Goal: Task Accomplishment & Management: Complete application form

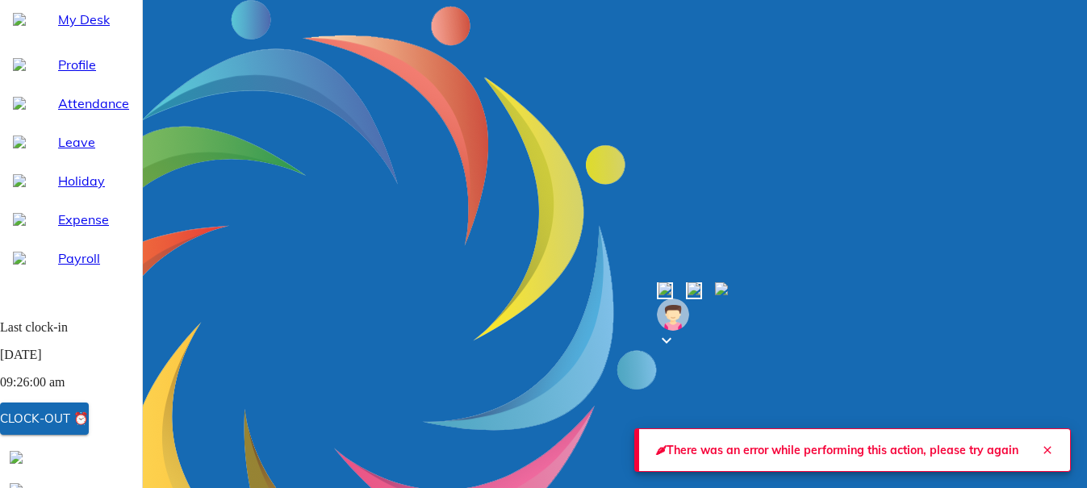
click at [60, 152] on span "Leave" at bounding box center [93, 141] width 71 height 19
select select "10"
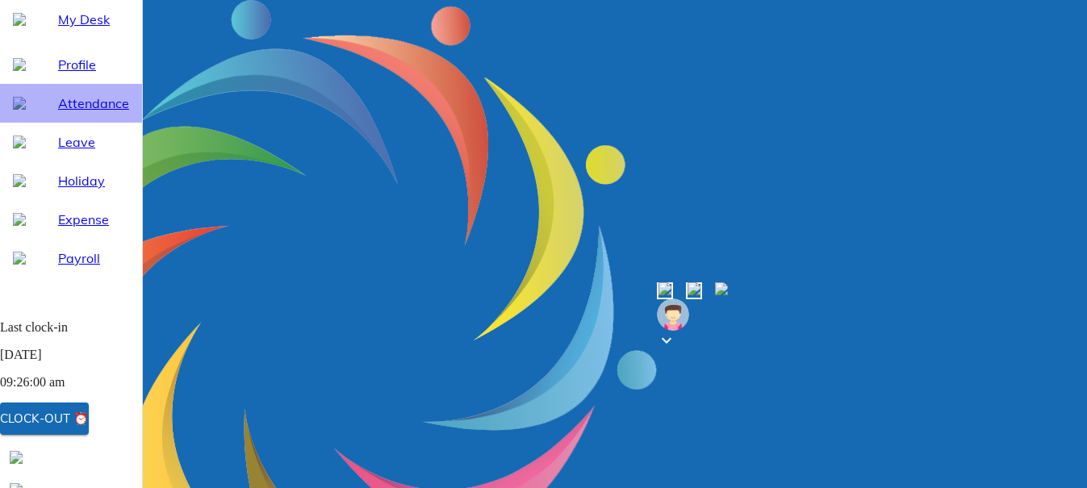
click at [69, 113] on span "Attendance" at bounding box center [93, 103] width 71 height 19
select select "10"
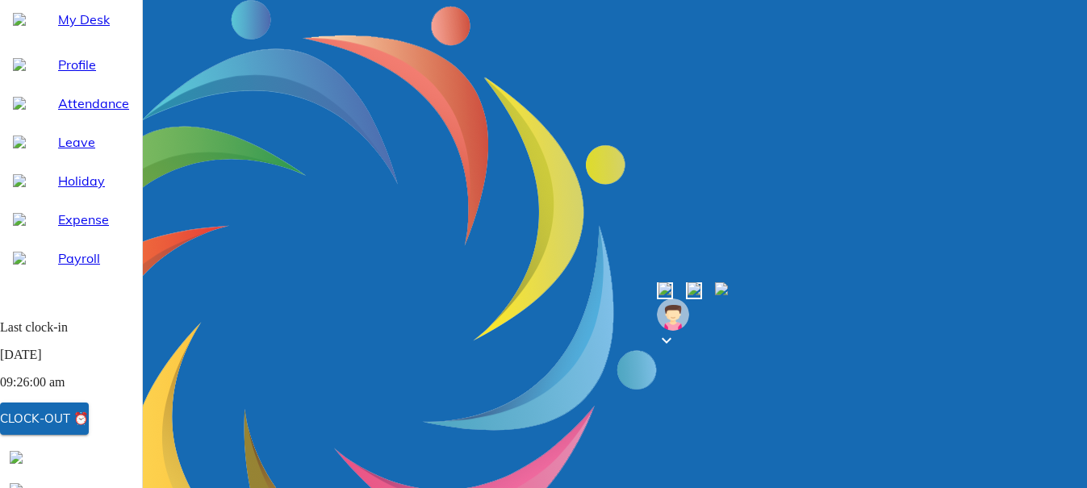
select select "9"
click at [58, 152] on span "Leave" at bounding box center [93, 141] width 71 height 19
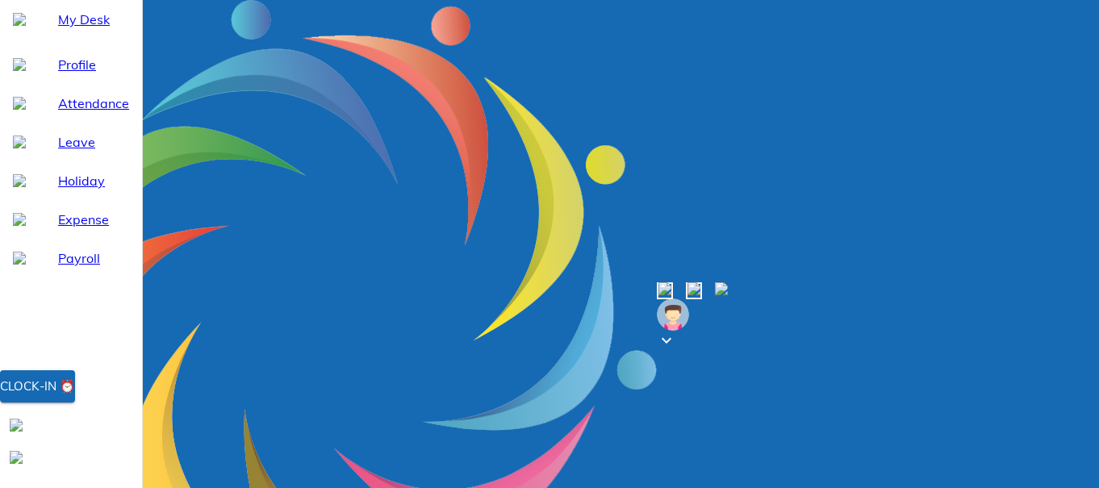
select select "10"
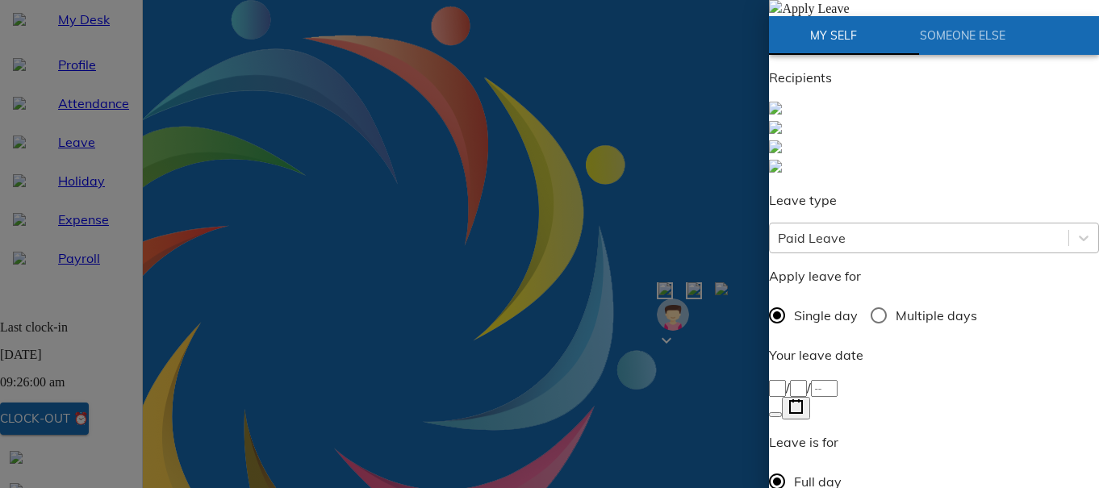
click at [904, 224] on div "Paid Leave" at bounding box center [919, 238] width 299 height 29
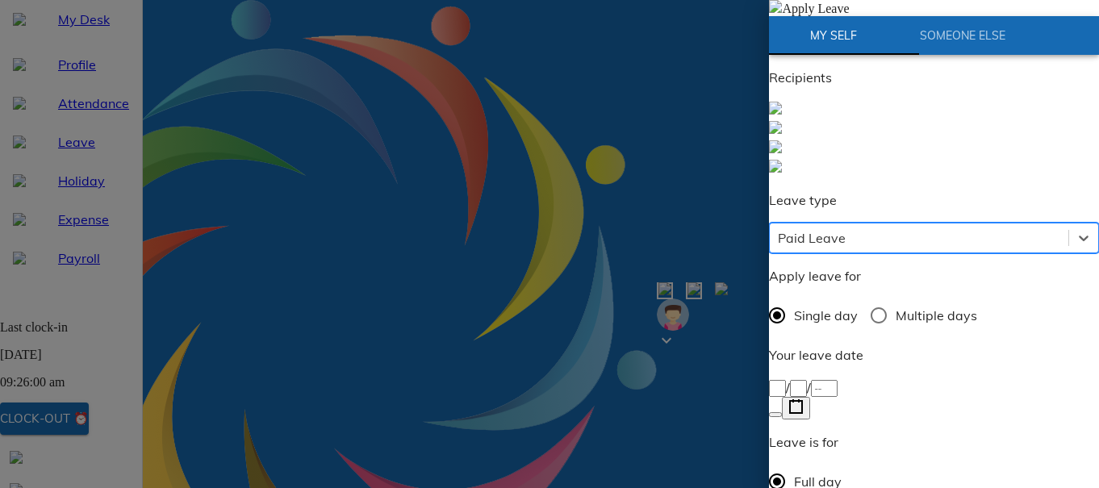
click at [904, 224] on div "Paid Leave" at bounding box center [919, 238] width 299 height 29
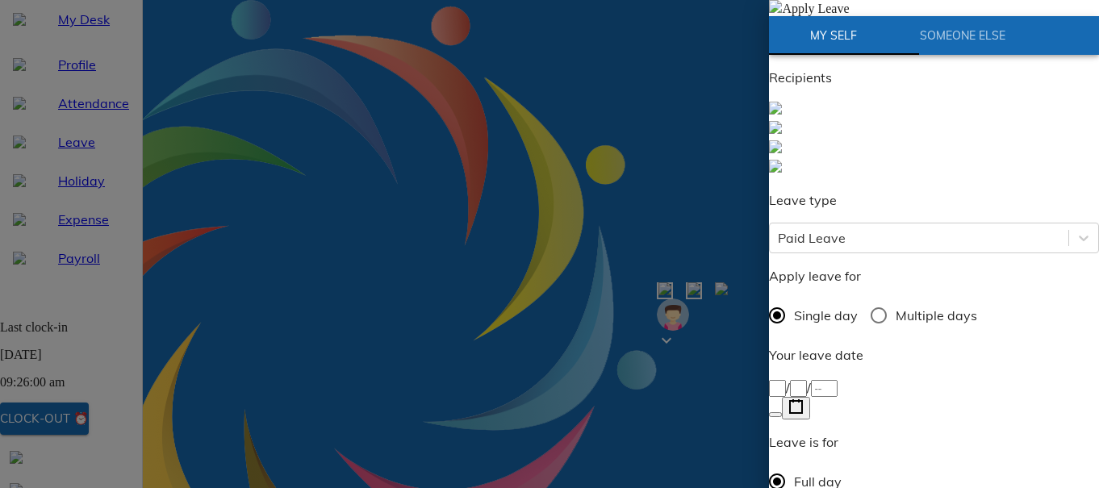
click at [875, 378] on div "/ /" at bounding box center [934, 387] width 330 height 19
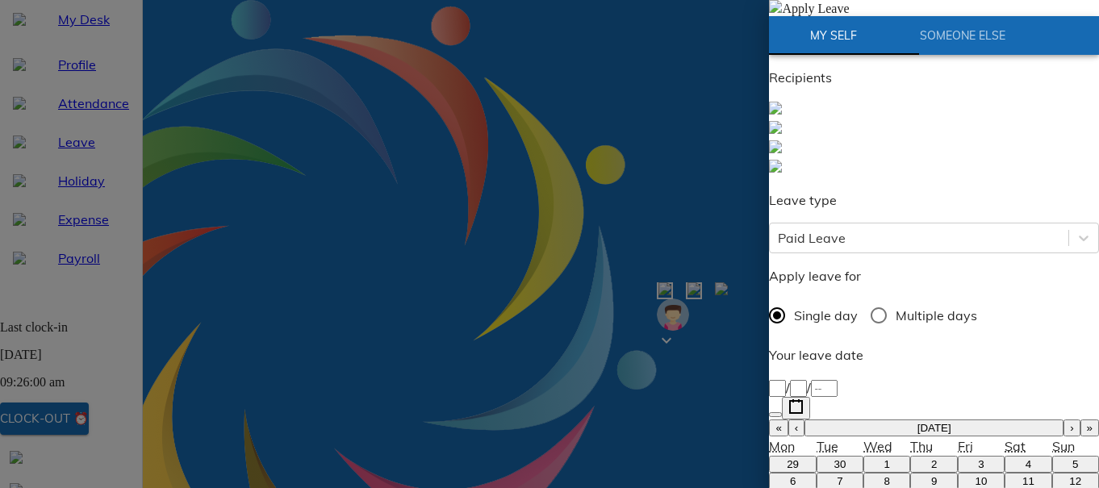
click at [804, 420] on button "‹" at bounding box center [796, 428] width 16 height 17
click at [931, 458] on abbr "4" at bounding box center [934, 464] width 6 height 12
type input "[DATE]"
type input "4"
type input "9"
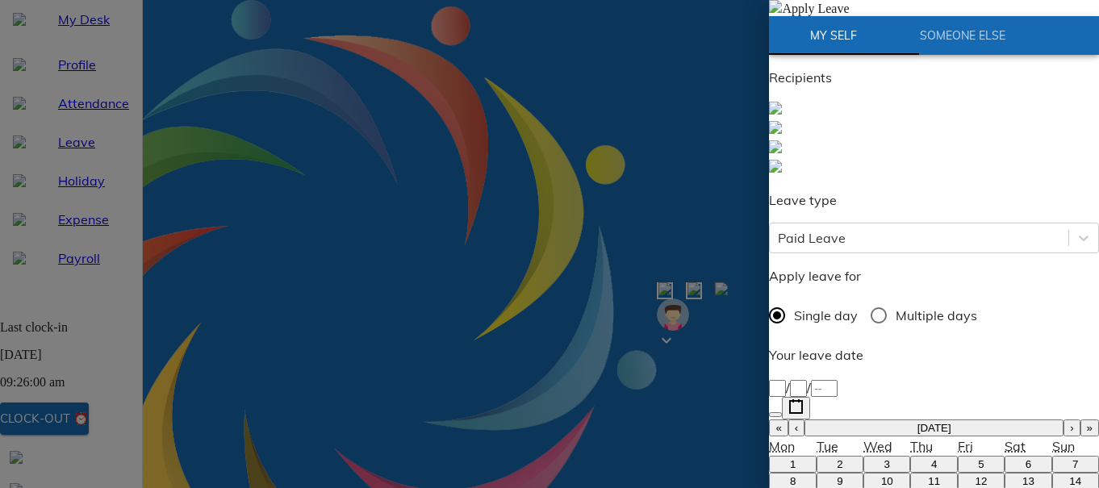
type input "2025"
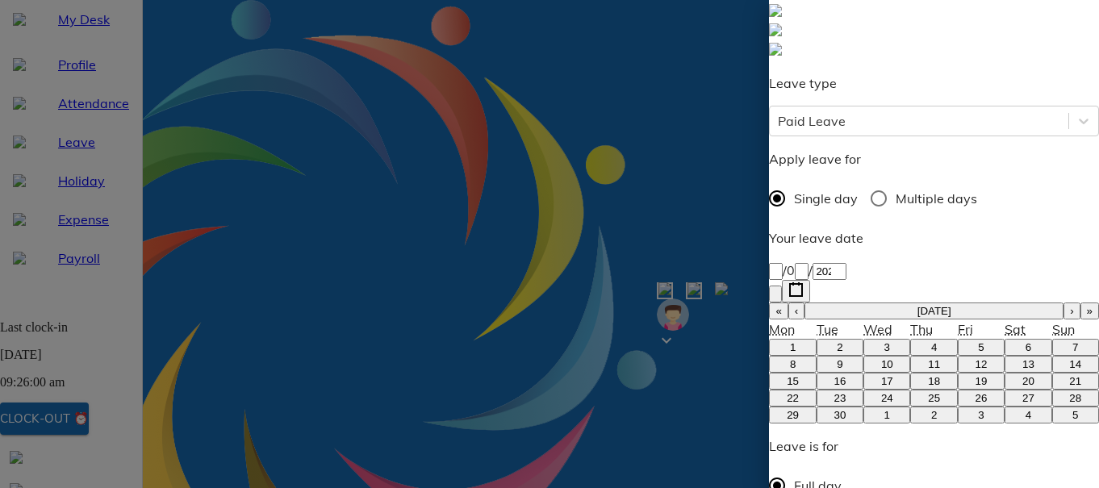
scroll to position [161, 0]
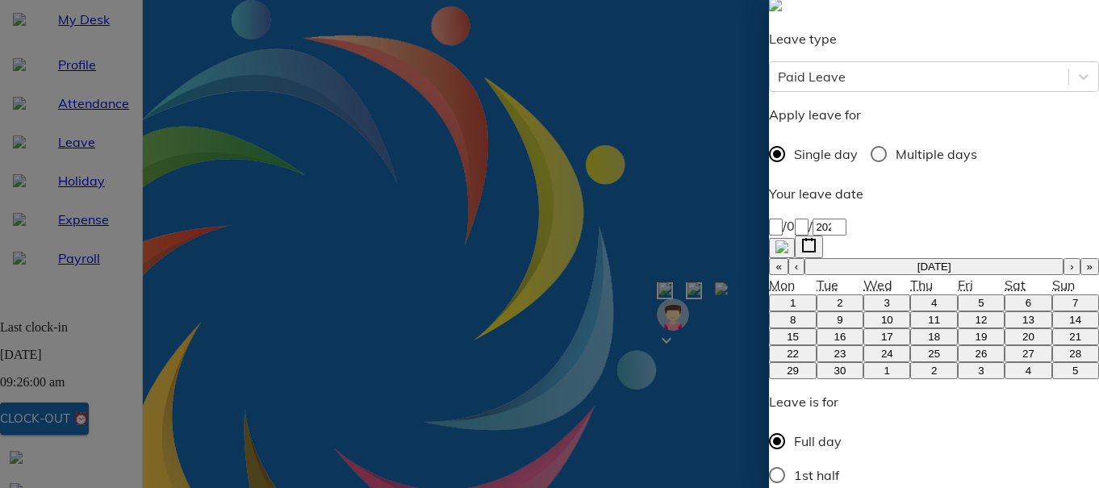
type textarea "F"
type textarea "x"
type textarea "Fa"
type textarea "x"
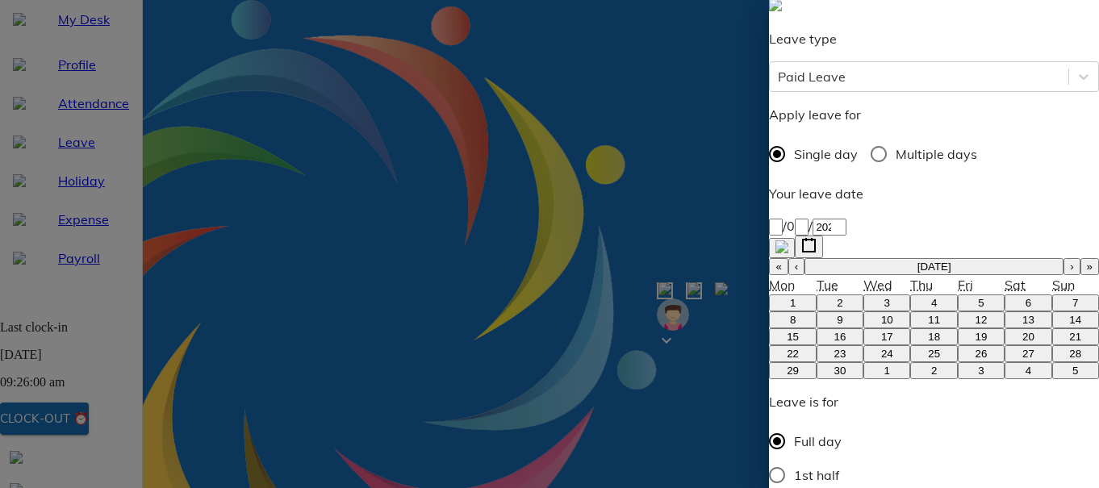
type textarea "Fam"
type textarea "x"
type textarea "Fami"
type textarea "x"
type textarea "Famil"
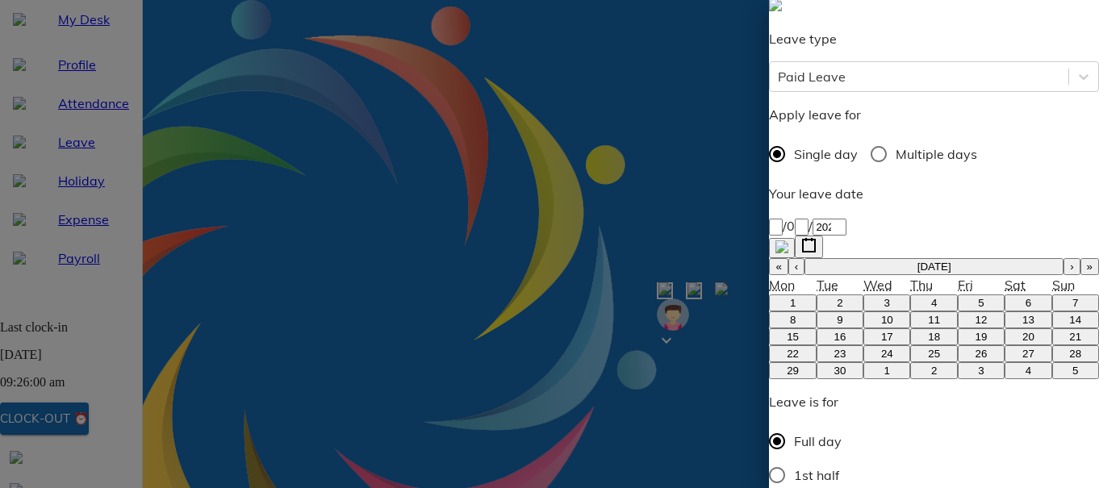
type textarea "x"
type textarea "Family"
type textarea "x"
type textarea "Family"
type textarea "x"
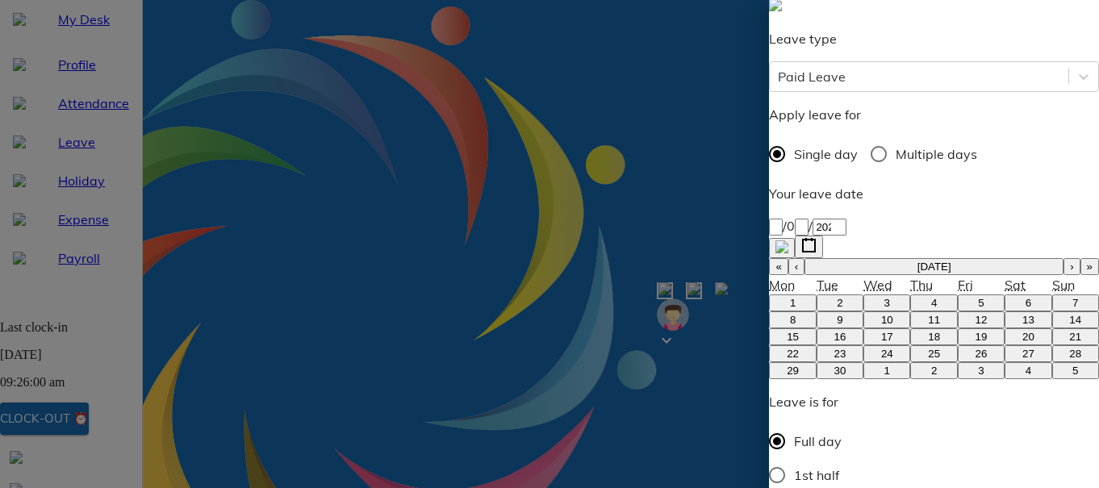
type textarea "Family F"
type textarea "x"
type textarea "Family Fu"
type textarea "x"
type textarea "Family Fun"
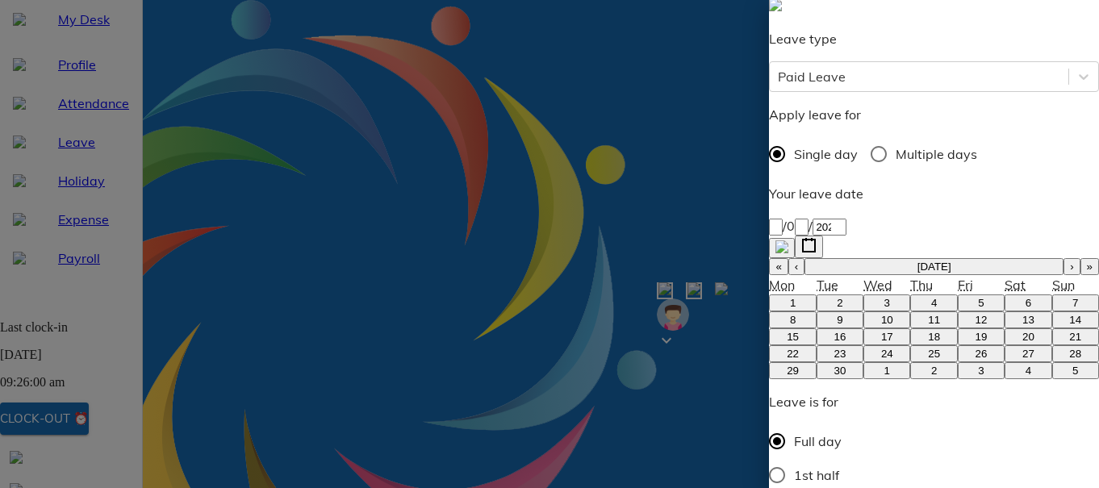
type textarea "x"
type textarea "Family Func"
type textarea "x"
type textarea "Family Funct"
type textarea "x"
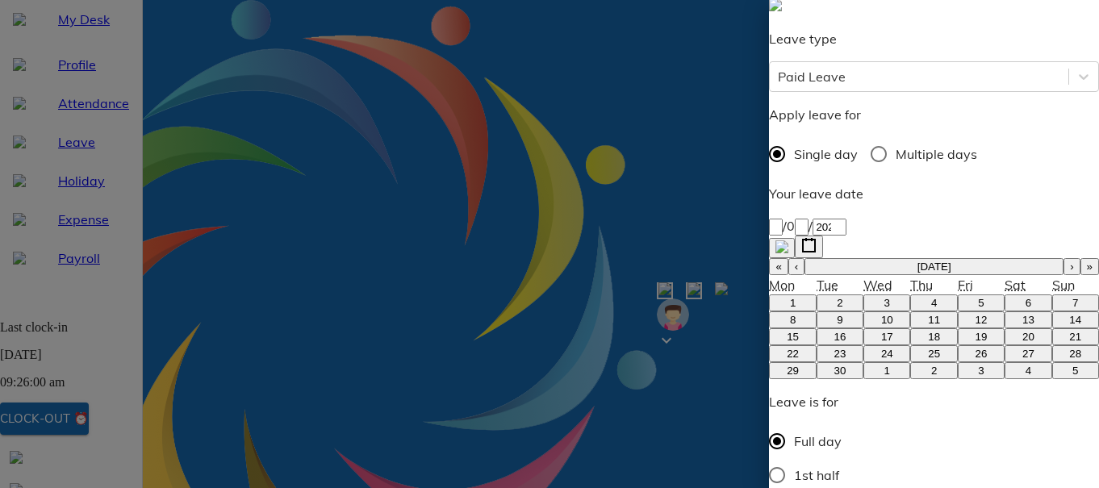
type textarea "Family Functi"
type textarea "x"
type textarea "Family Functio"
type textarea "x"
type textarea "Family Function"
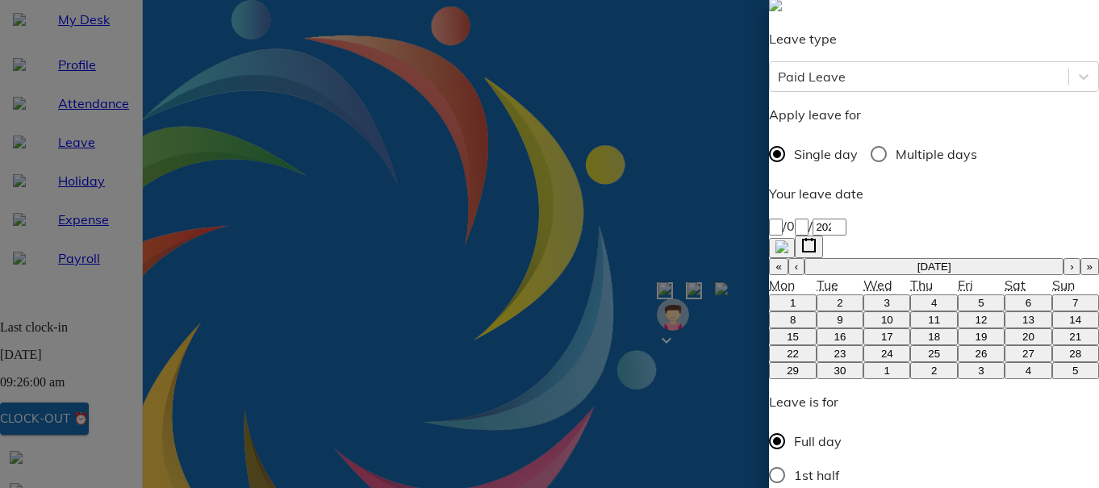
type textarea "x"
type textarea "Family Function"
type textarea "x"
type textarea "Family Function F"
type textarea "x"
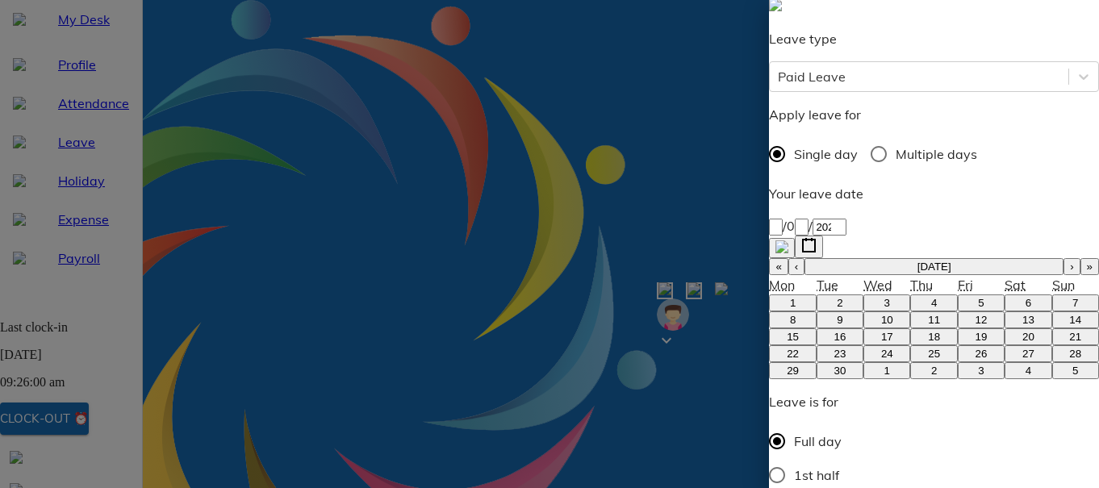
type textarea "Family Function Fo"
type textarea "x"
type textarea "Family Function For"
type textarea "x"
type textarea "Family Function For"
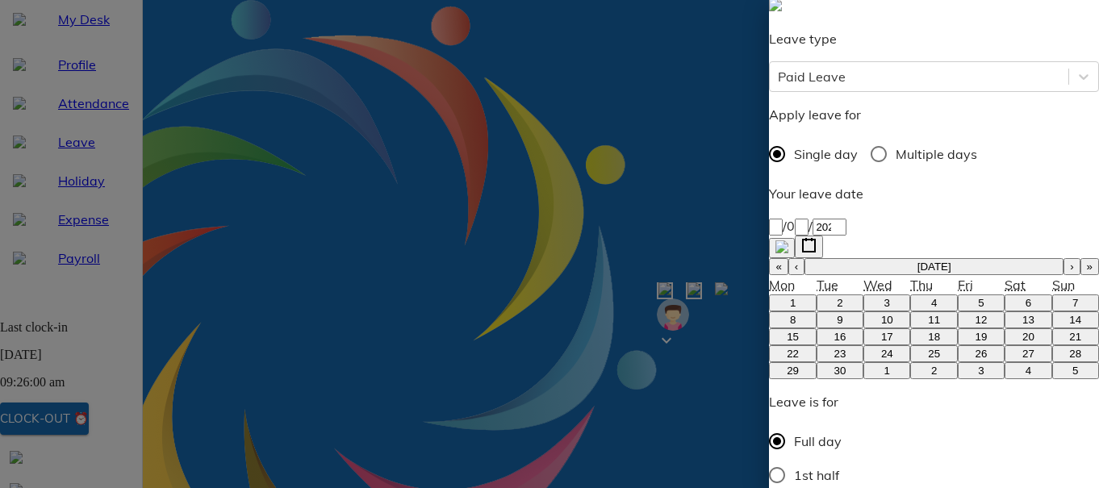
type textarea "x"
type textarea "Family Function For S"
type textarea "x"
type textarea "Family Function For Sa"
type textarea "x"
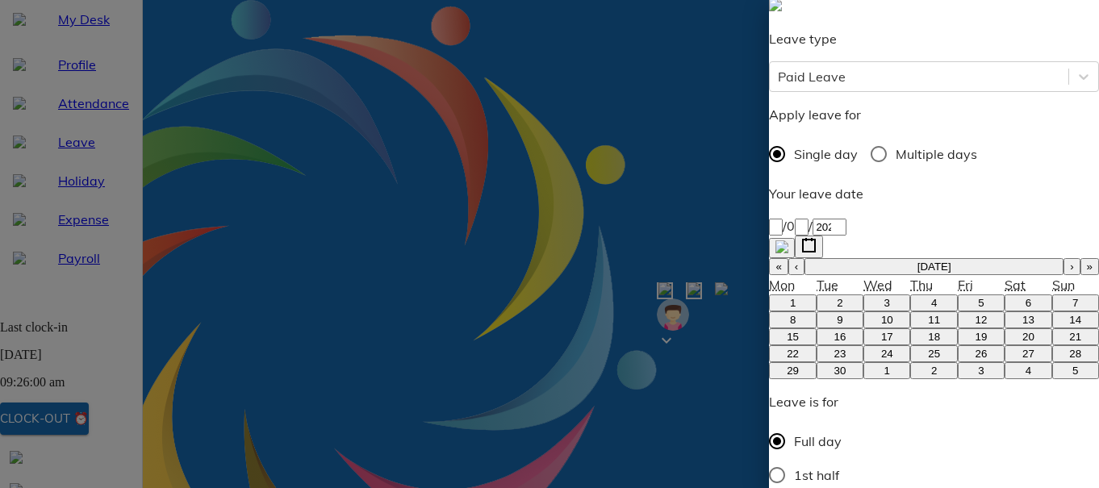
type textarea "Family Function For S"
type textarea "x"
type textarea "Family Function For"
type textarea "x"
type textarea "Family Function For"
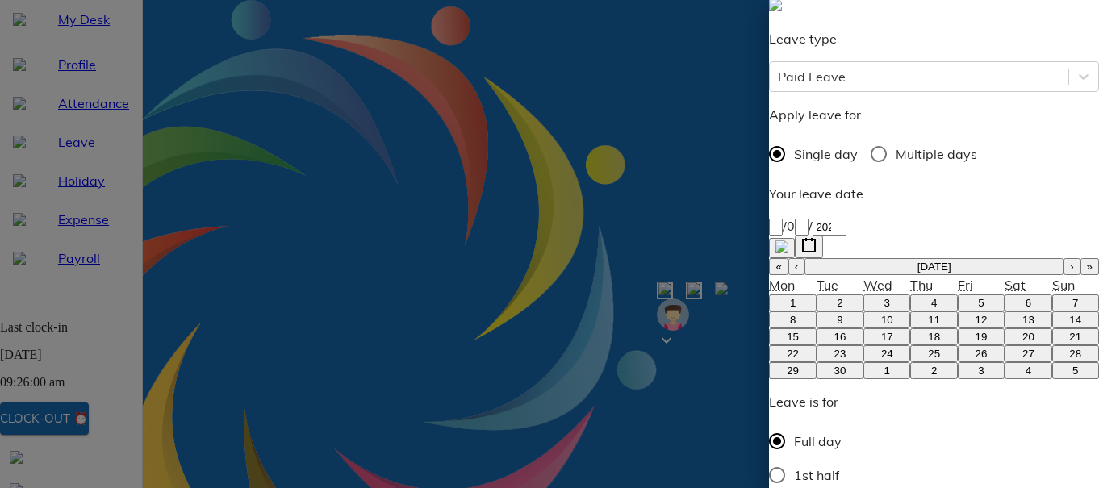
type textarea "x"
type textarea "Family Function Fo"
type textarea "x"
type textarea "Family Function F"
type textarea "x"
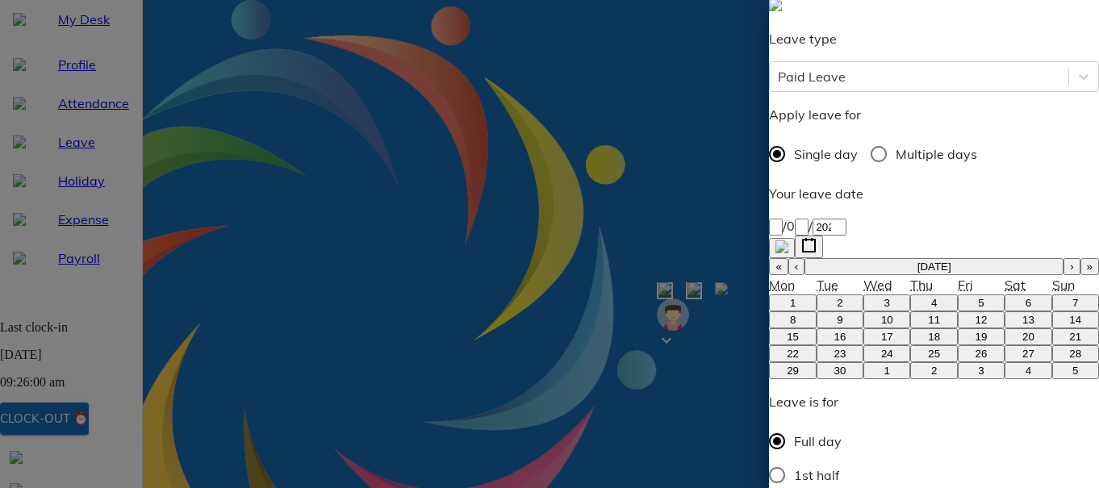
type textarea "Family Function"
type textarea "x"
type textarea "Family Function"
type textarea "x"
type textarea "Family Function"
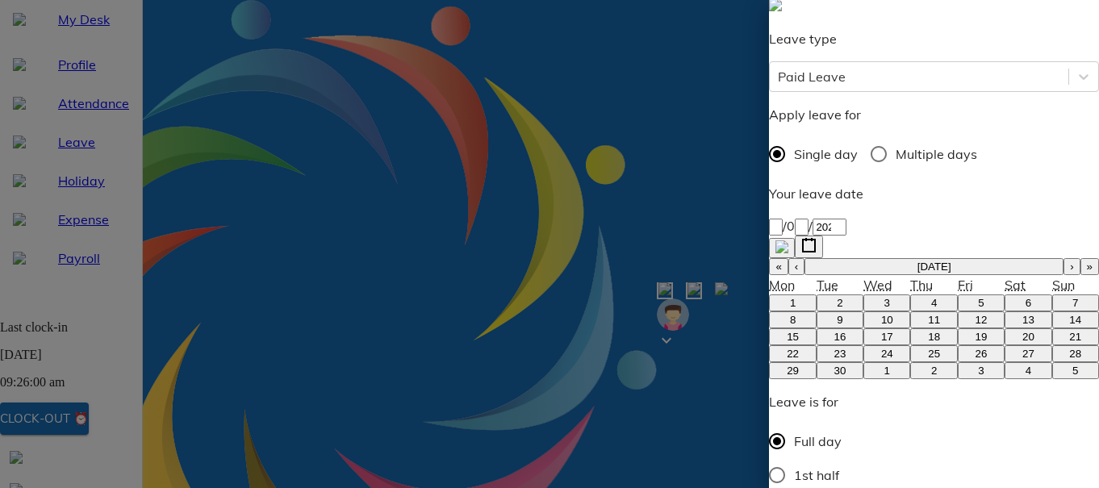
type textarea "x"
type textarea "Family Function a"
type textarea "x"
type textarea "Family Function at"
type textarea "x"
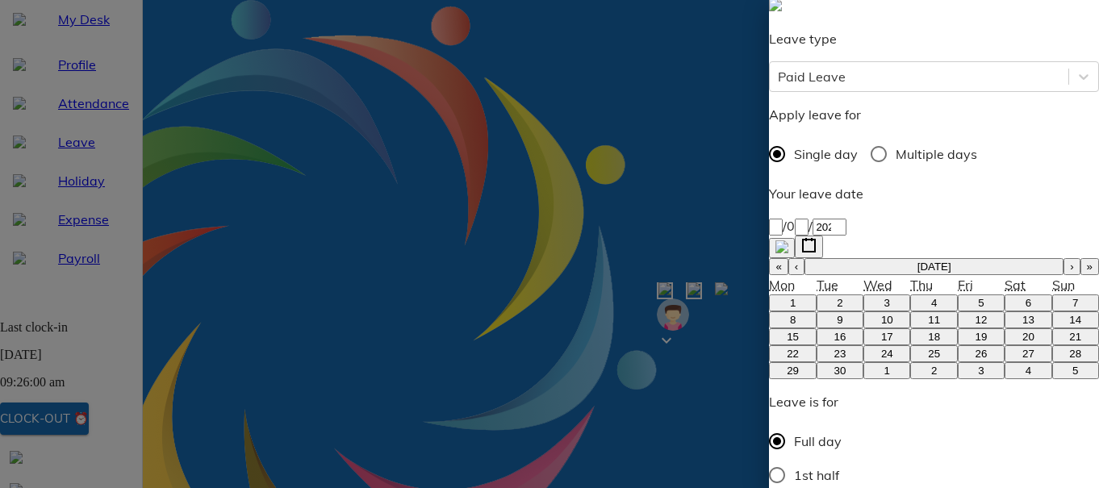
type textarea "Family Function at"
type textarea "x"
type textarea "Family Function at h"
type textarea "x"
type textarea "Family Function at ho"
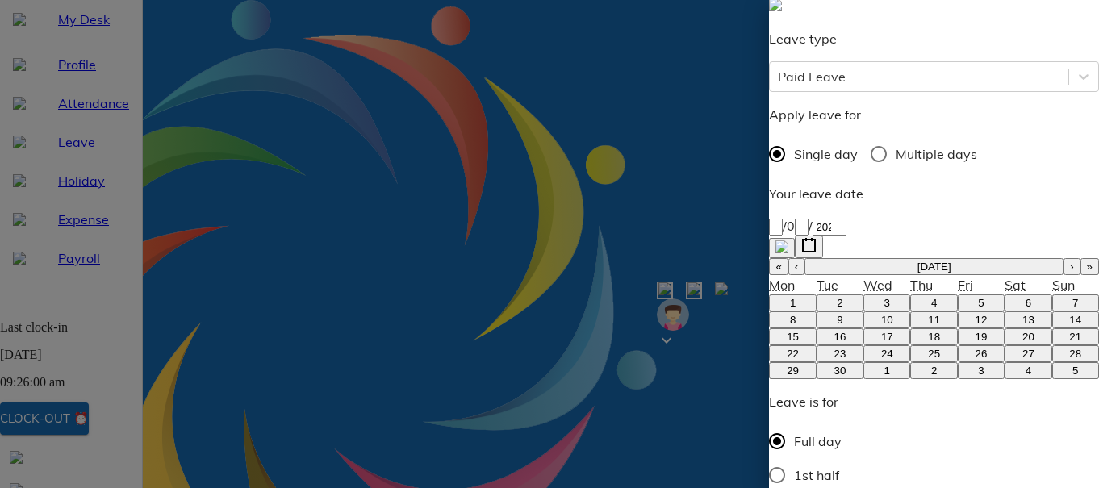
type textarea "x"
type textarea "Family Function at hom"
type textarea "x"
type textarea "Family Function at home"
type textarea "x"
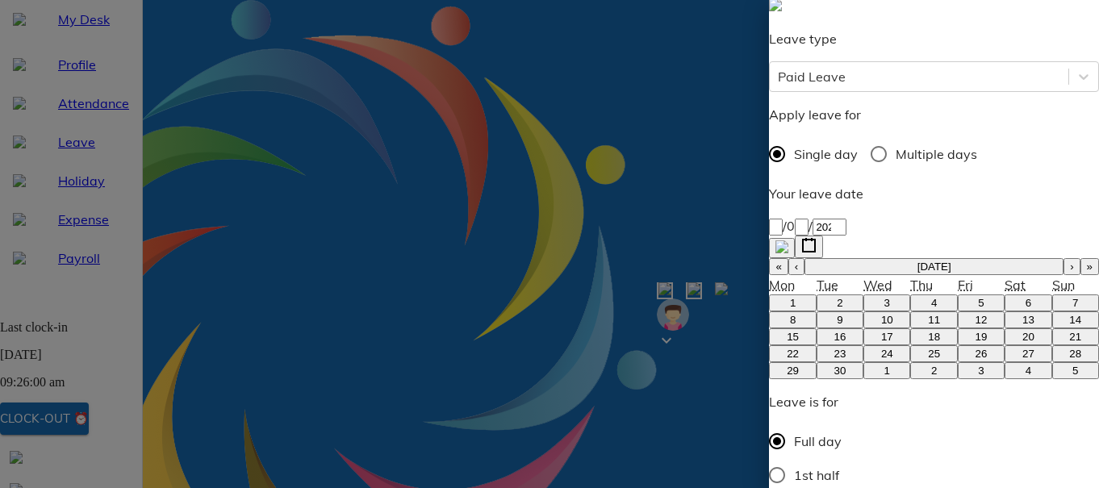
scroll to position [218, 0]
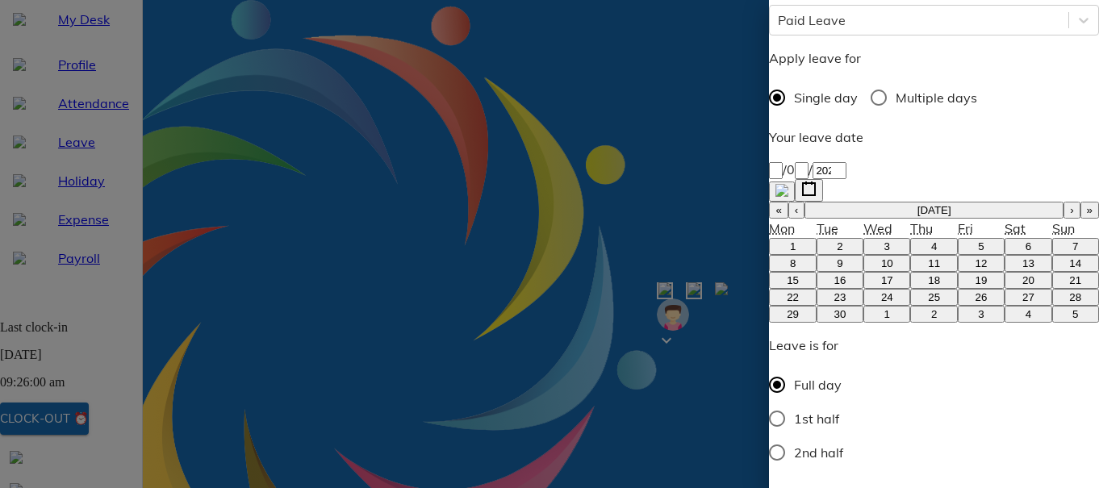
type textarea "Family Function at home"
type textarea "x"
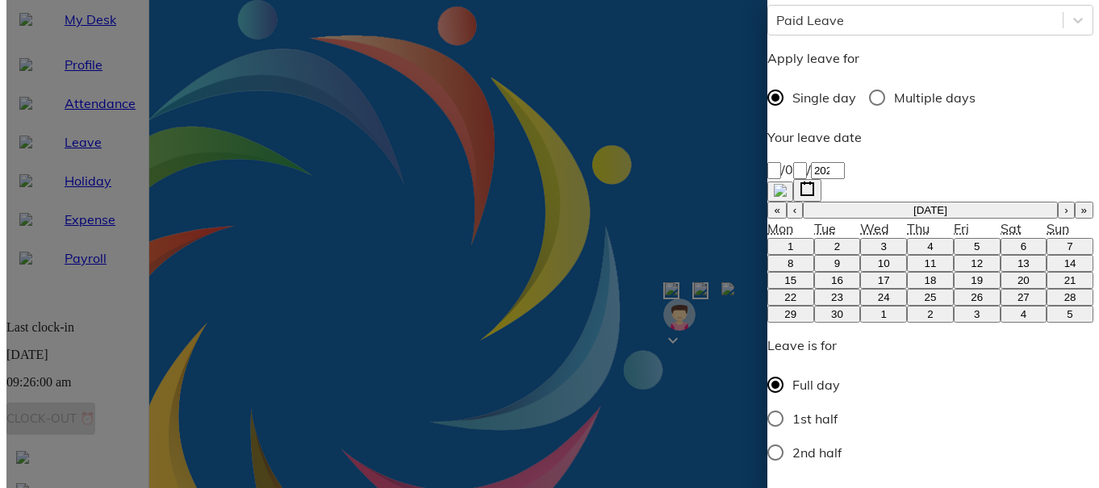
scroll to position [24, 0]
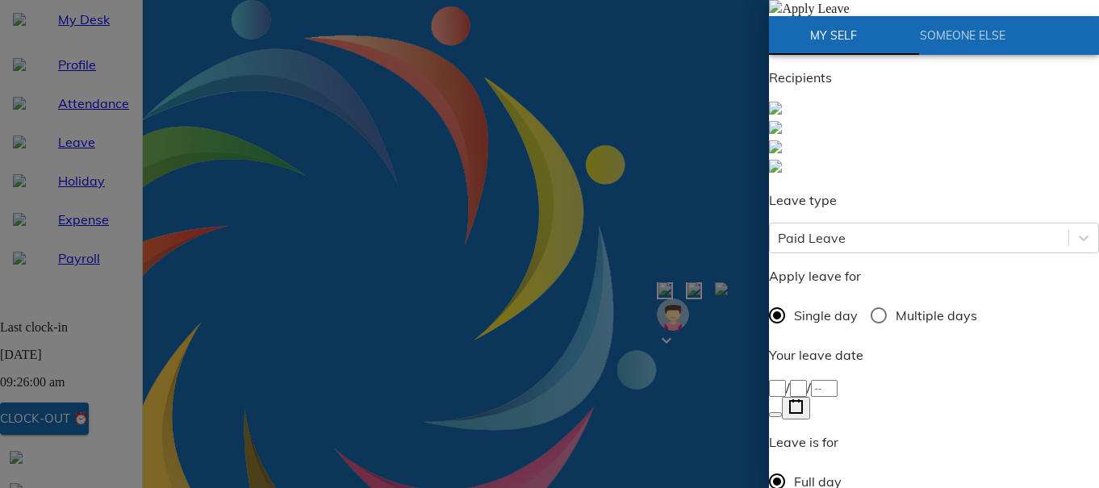
radio input "true"
click at [879, 378] on div "/ /" at bounding box center [934, 399] width 330 height 42
click at [800, 378] on div "/ /" at bounding box center [934, 387] width 330 height 19
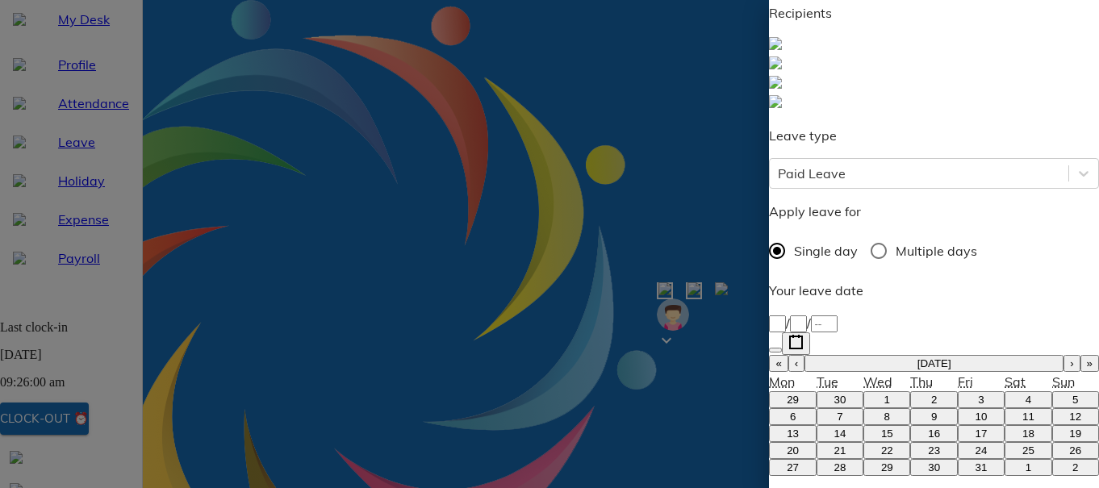
scroll to position [161, 0]
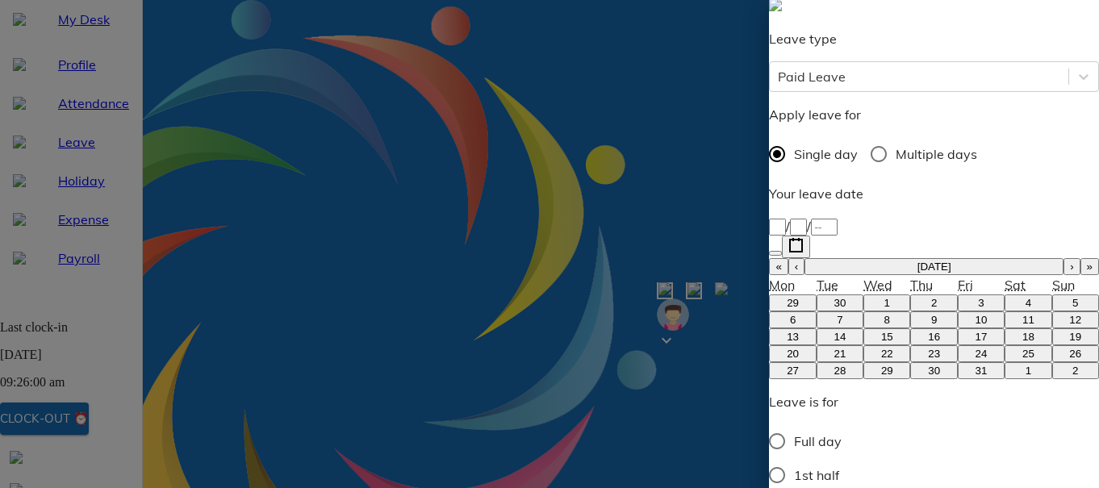
click at [804, 258] on button "‹" at bounding box center [796, 266] width 16 height 17
click at [881, 331] on abbr "17" at bounding box center [887, 337] width 12 height 12
type input "[DATE]"
type input "17"
type input "9"
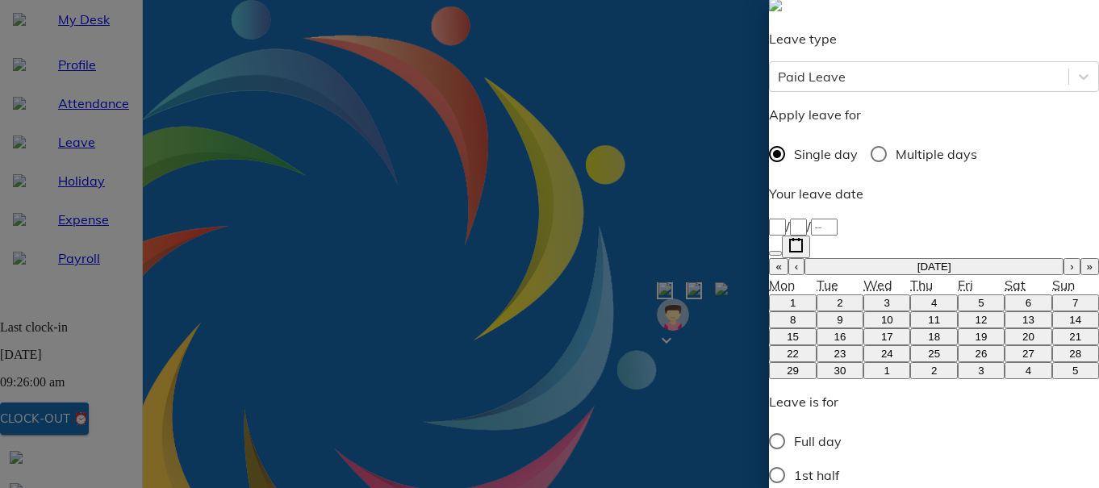
type input "2025"
type textarea "P"
type textarea "x"
type textarea "Pe"
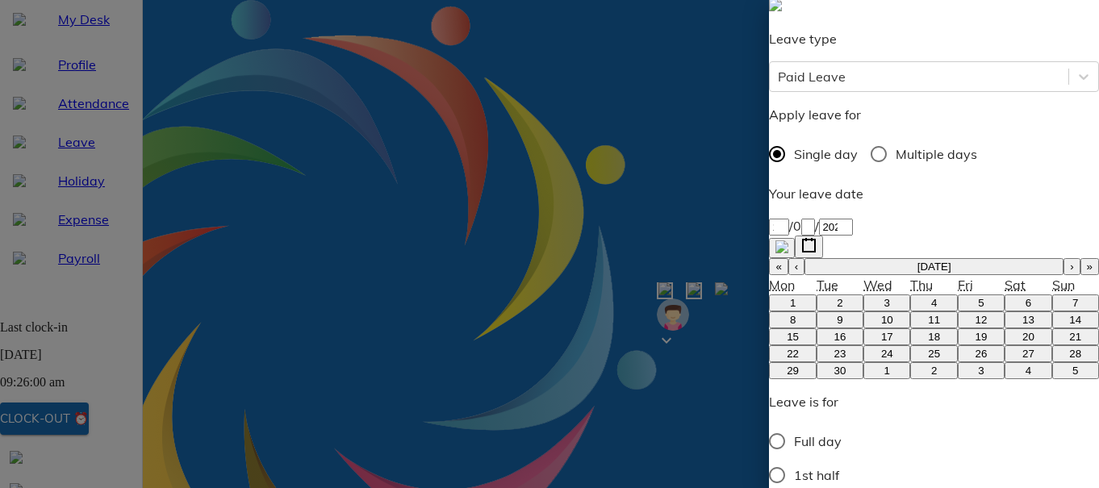
type textarea "x"
type textarea "Per"
type textarea "x"
type textarea "Pers"
type textarea "x"
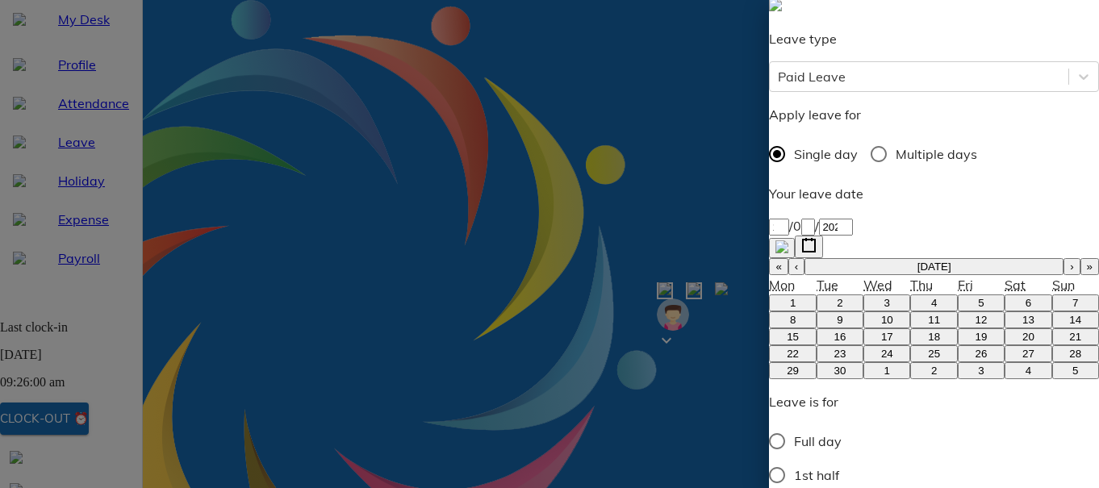
type textarea "Perso"
type textarea "x"
type textarea "Person"
type textarea "x"
type textarea "Persona"
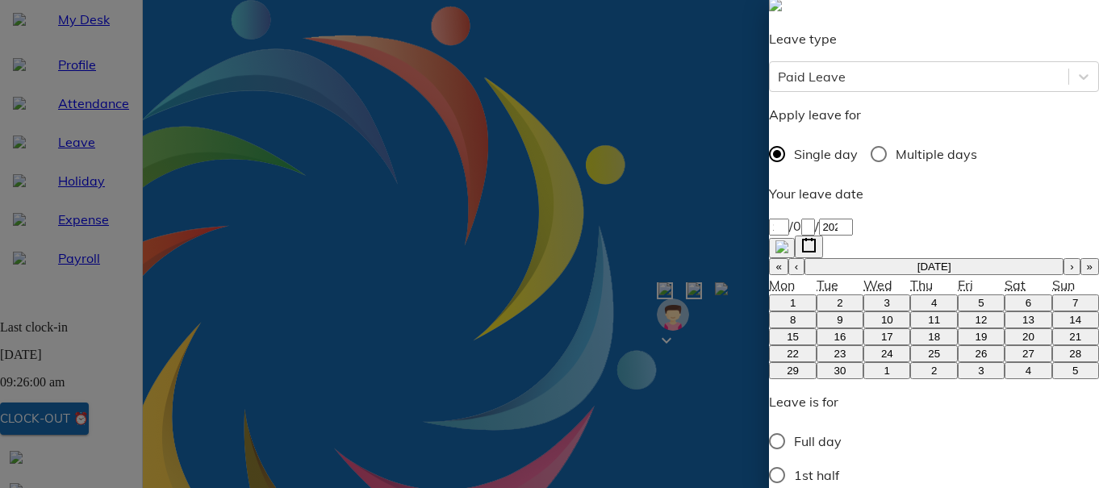
type textarea "x"
type textarea "Personal"
type textarea "x"
type textarea "Personal"
type textarea "x"
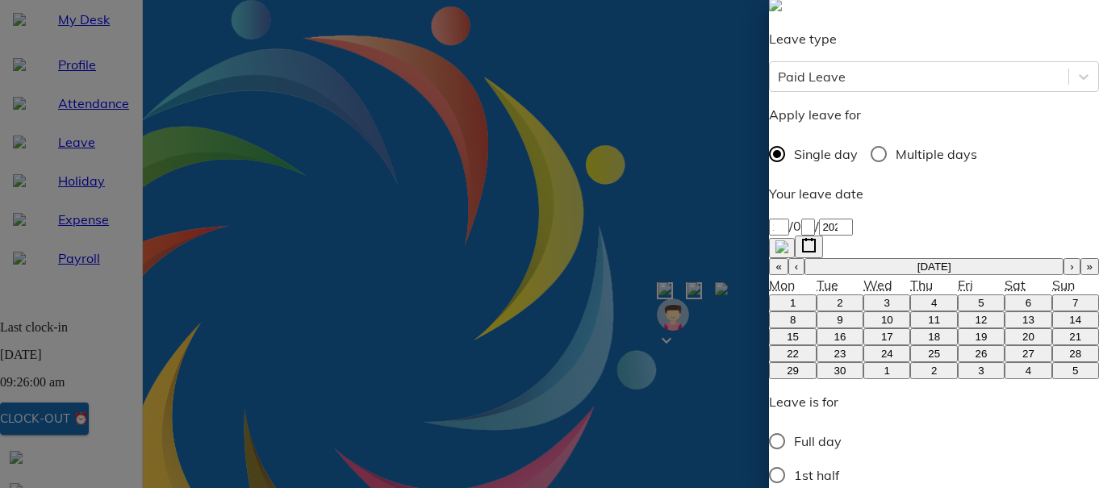
type textarea "Personal w"
type textarea "x"
type textarea "Personal wo"
type textarea "x"
type textarea "Personal wor"
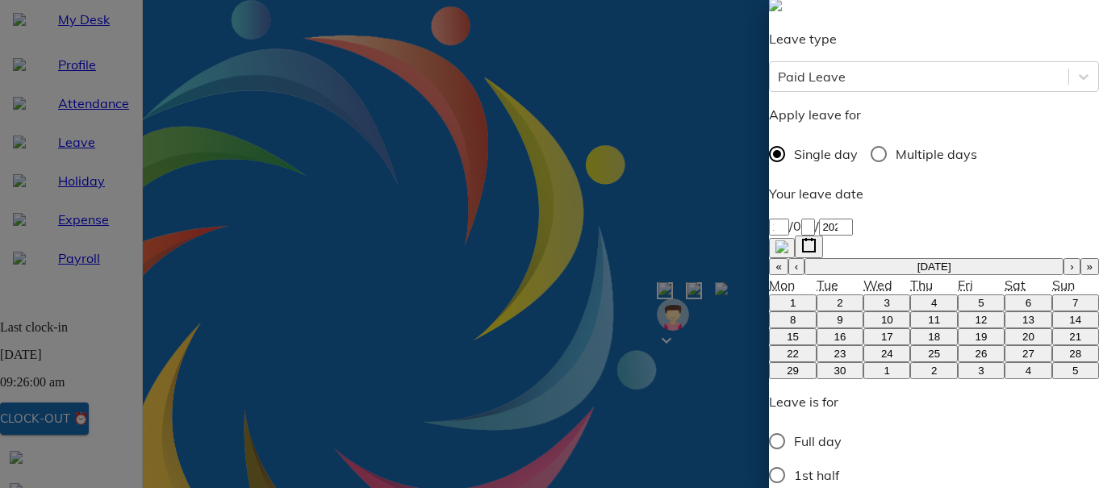
type textarea "x"
type textarea "Personal work"
type textarea "x"
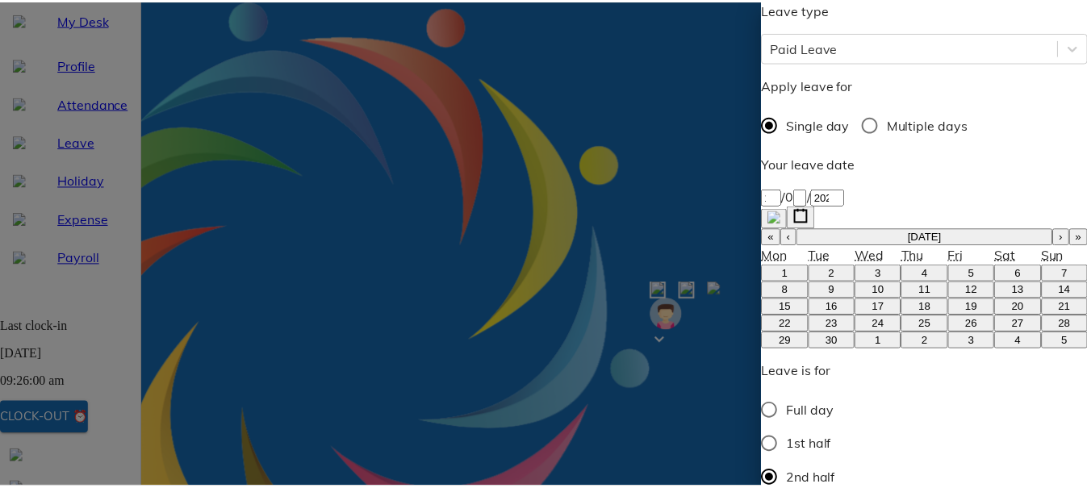
scroll to position [218, 0]
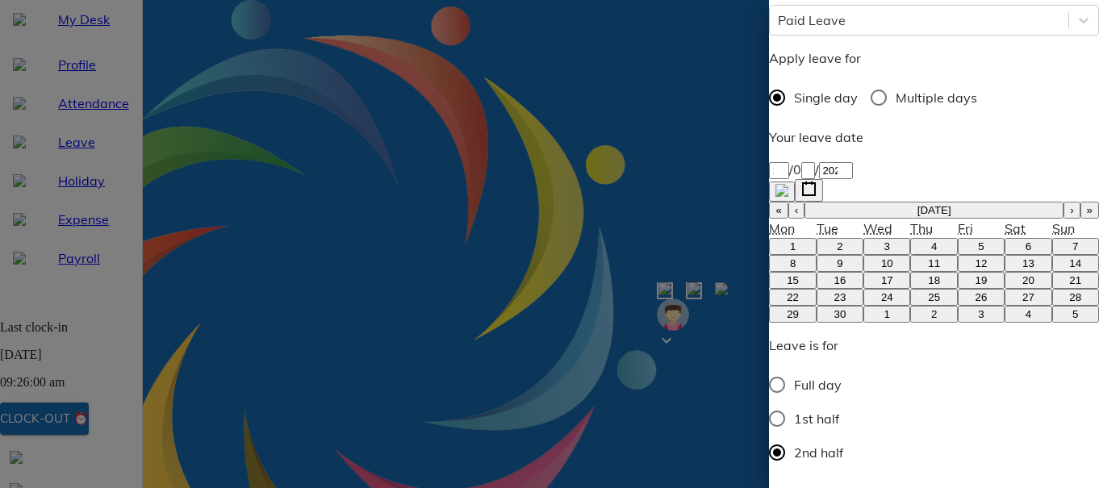
type textarea "Personal work"
type textarea "x"
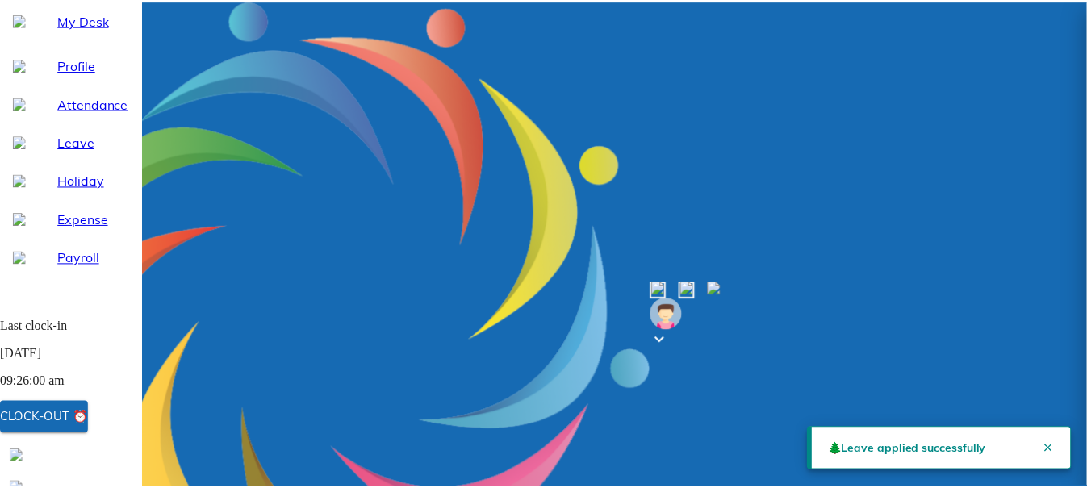
scroll to position [24, 0]
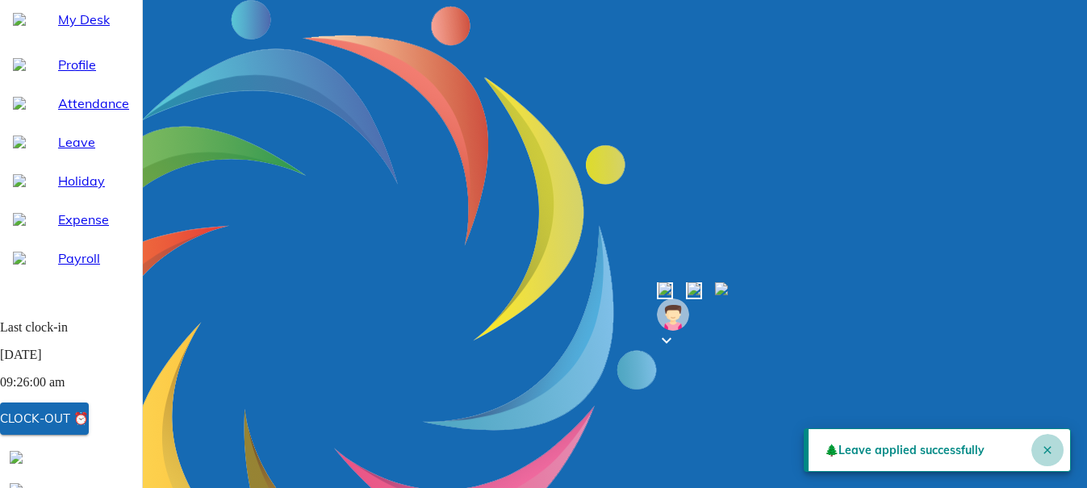
click at [1043, 446] on icon "Close" at bounding box center [1046, 449] width 7 height 7
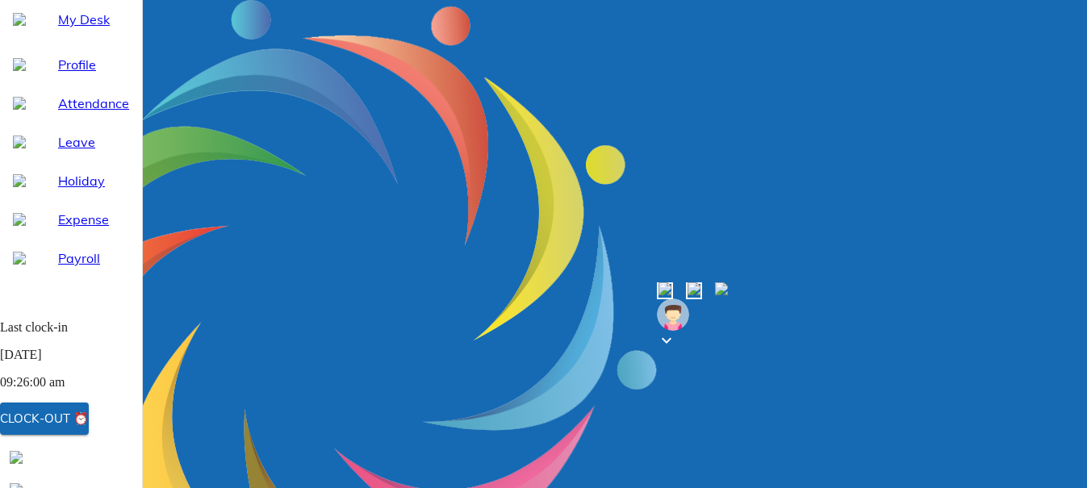
scroll to position [35, 0]
